Goal: Find specific page/section: Find specific page/section

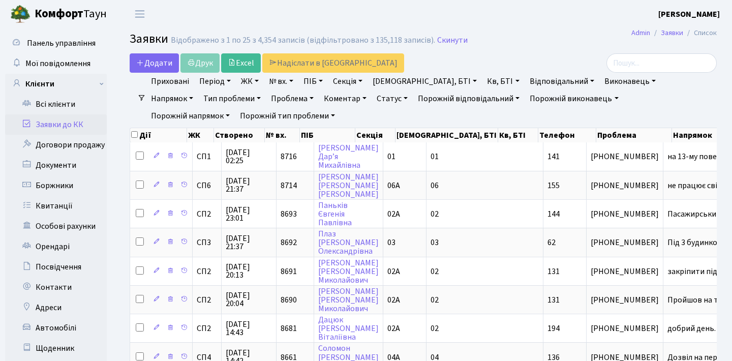
select select "25"
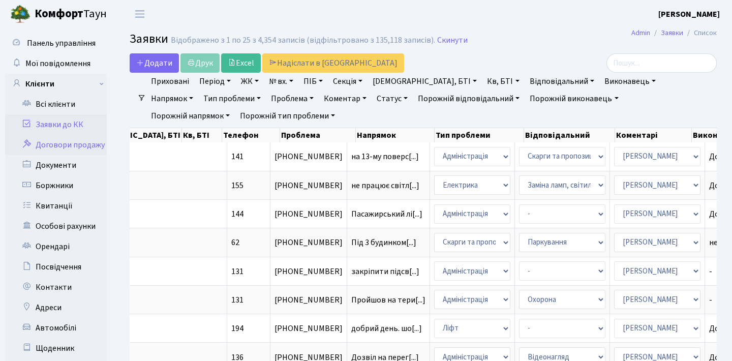
click at [64, 141] on link "Договори продажу" at bounding box center [56, 145] width 102 height 20
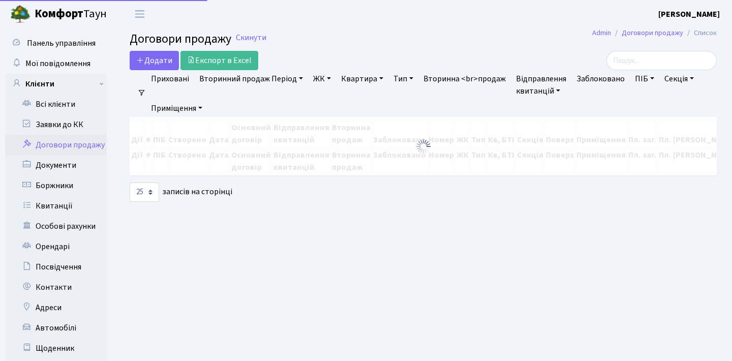
select select "25"
drag, startPoint x: 0, startPoint y: 0, endPoint x: 73, endPoint y: 125, distance: 144.6
click at [73, 125] on link "Заявки до КК" at bounding box center [56, 124] width 102 height 20
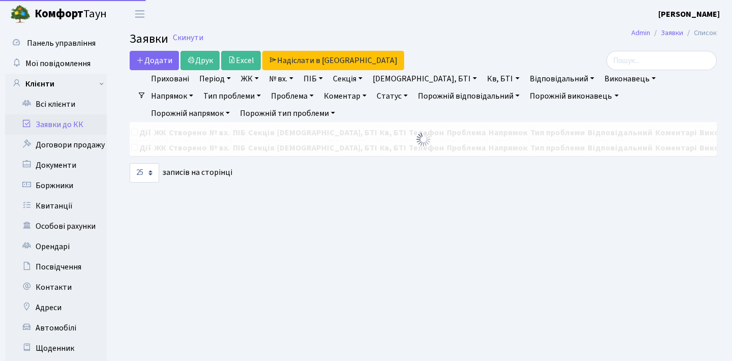
select select "25"
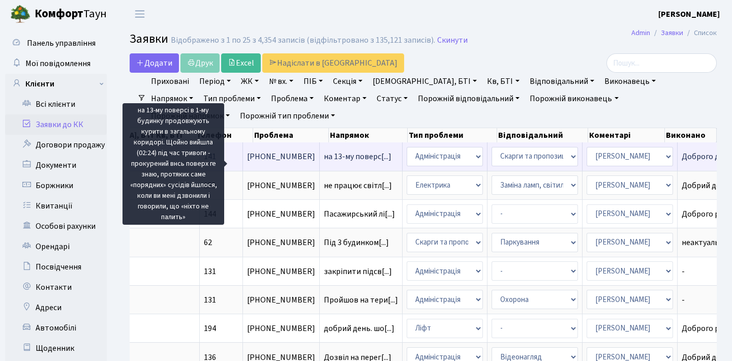
scroll to position [0, 343]
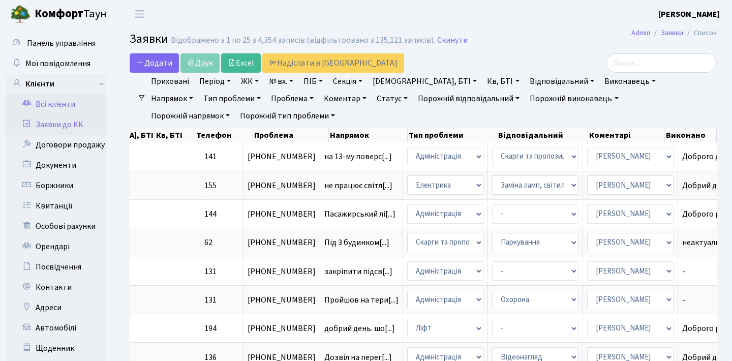
click at [74, 100] on link "Всі клієнти" at bounding box center [56, 104] width 102 height 20
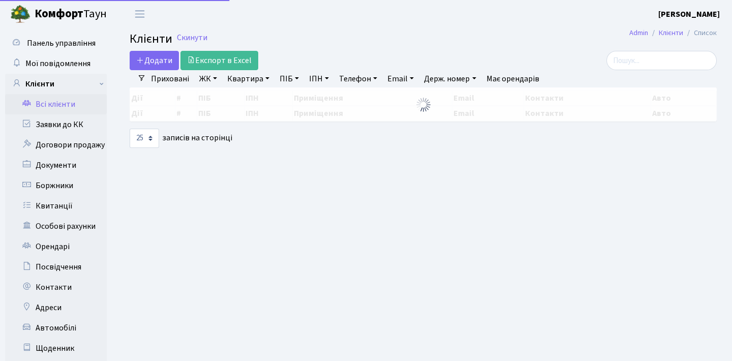
select select "25"
click at [634, 62] on input "search" at bounding box center [661, 60] width 110 height 19
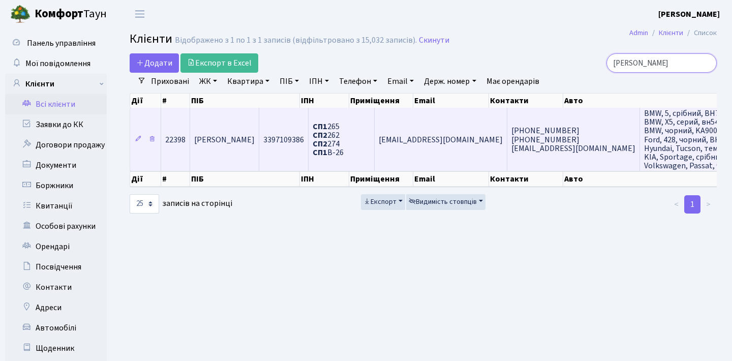
type input "крамська"
click at [255, 145] on span "[PERSON_NAME]" at bounding box center [224, 139] width 60 height 11
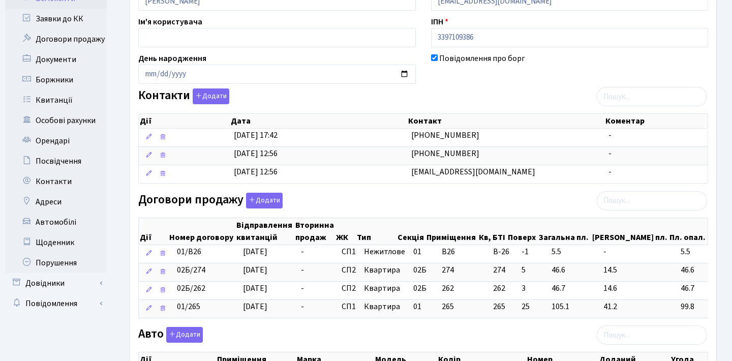
scroll to position [117, 0]
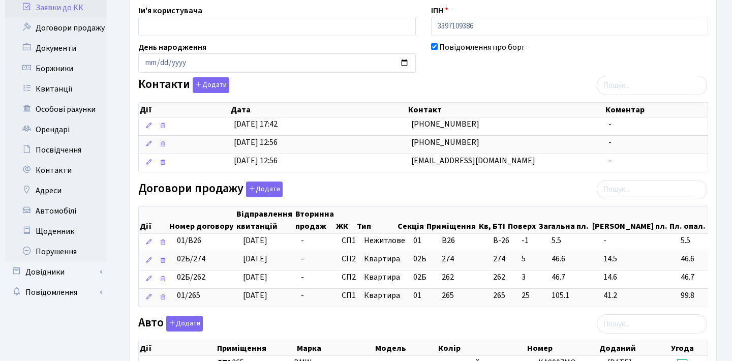
click at [63, 6] on link "Заявки до КК" at bounding box center [56, 7] width 102 height 20
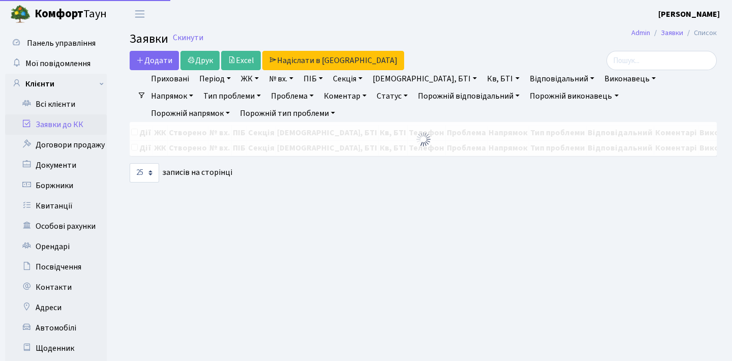
select select "25"
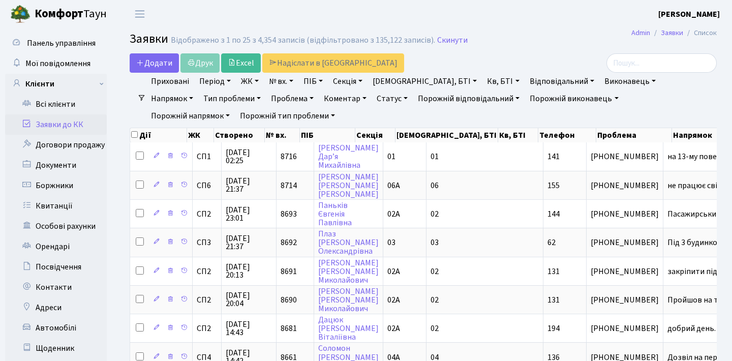
click at [77, 120] on link "Заявки до КК" at bounding box center [56, 124] width 102 height 20
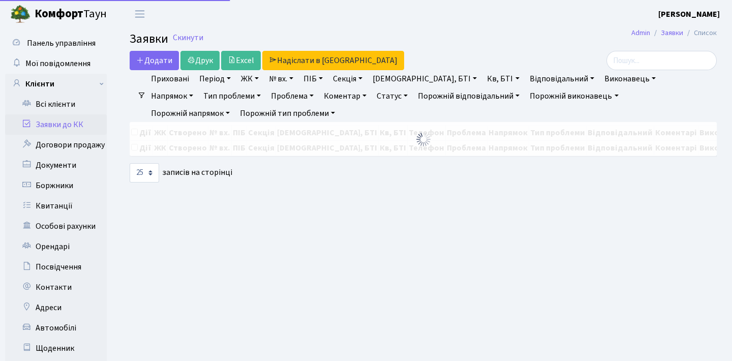
select select "25"
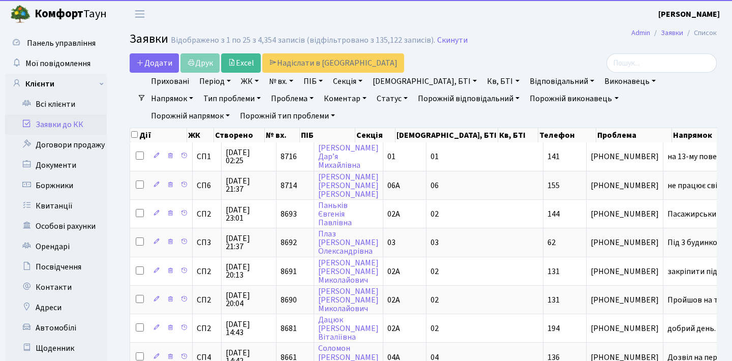
click at [372, 100] on link "Статус" at bounding box center [391, 98] width 39 height 17
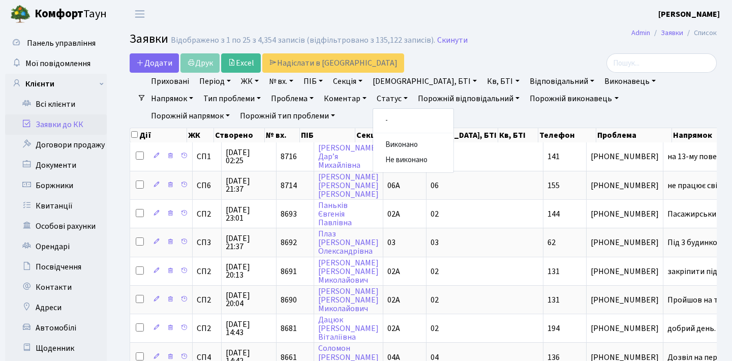
click at [372, 100] on link "Статус" at bounding box center [391, 98] width 39 height 17
